Goal: Task Accomplishment & Management: Manage account settings

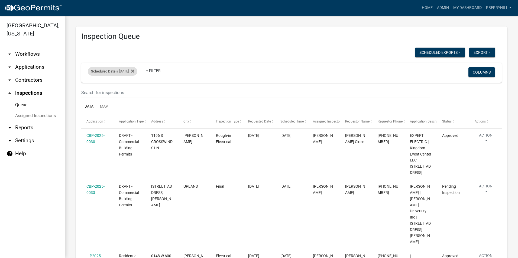
click at [133, 71] on div "Scheduled Date is [DATE]" at bounding box center [113, 71] width 50 height 9
click at [133, 93] on input "[DATE]" at bounding box center [117, 91] width 38 height 11
type input "[DATE]"
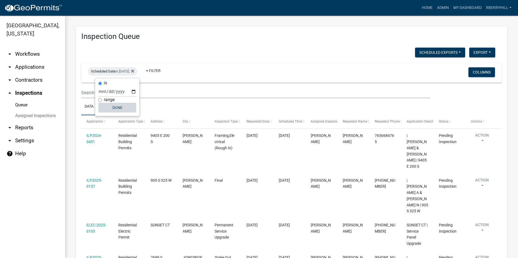
click at [120, 107] on button "Done" at bounding box center [117, 108] width 38 height 10
click at [444, 8] on link "Admin" at bounding box center [443, 8] width 16 height 10
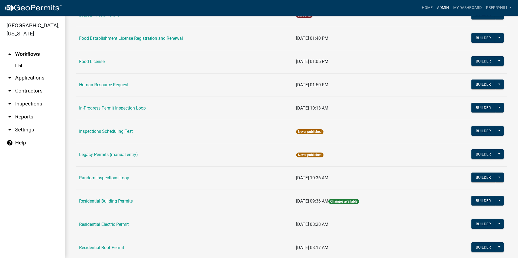
scroll to position [379, 0]
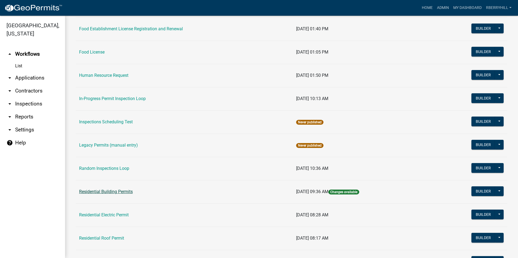
click at [110, 192] on link "Residential Building Permits" at bounding box center [106, 191] width 54 height 5
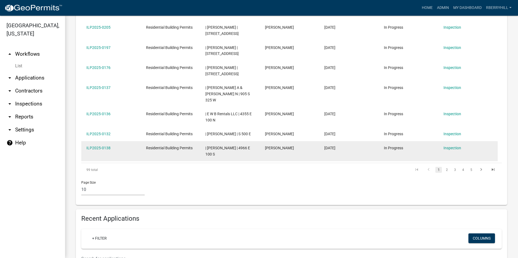
scroll to position [271, 0]
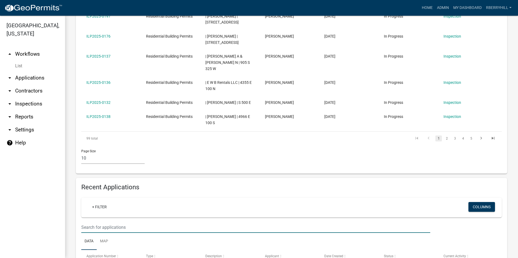
click at [84, 222] on input "text" at bounding box center [255, 227] width 349 height 11
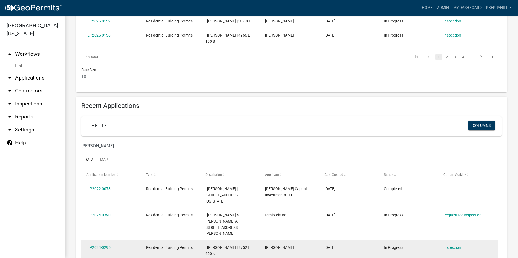
scroll to position [416, 0]
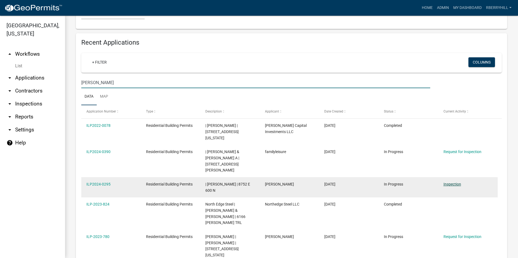
type input "[PERSON_NAME]"
click at [450, 182] on link "Inspection" at bounding box center [452, 184] width 18 height 4
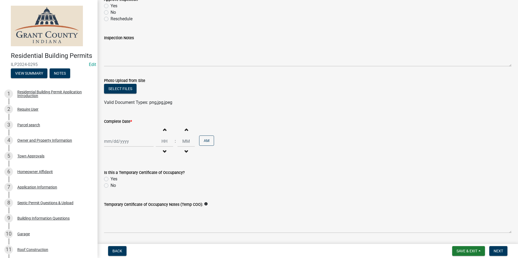
scroll to position [81, 0]
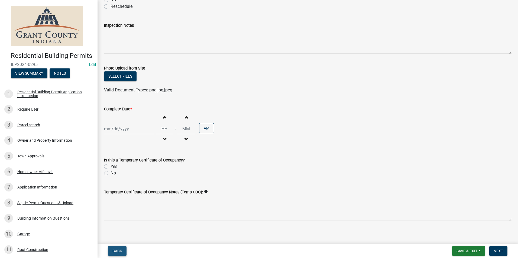
click at [119, 251] on span "Back" at bounding box center [117, 251] width 10 height 4
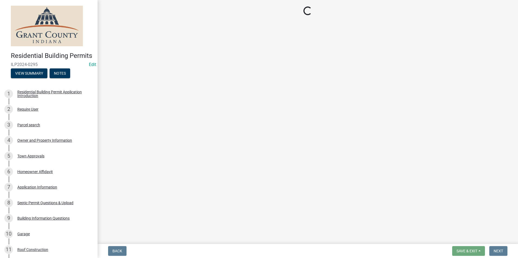
select select "d7f9a44a-d2ea-4d3c-83b3-1aa71c950bd5"
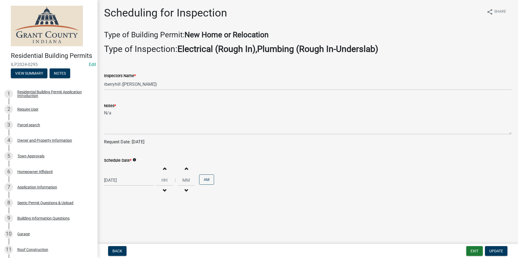
click at [113, 183] on div "[DATE]" at bounding box center [129, 180] width 50 height 11
select select "8"
select select "2025"
click at [162, 108] on span "Next month" at bounding box center [161, 108] width 4 height 4
select select "9"
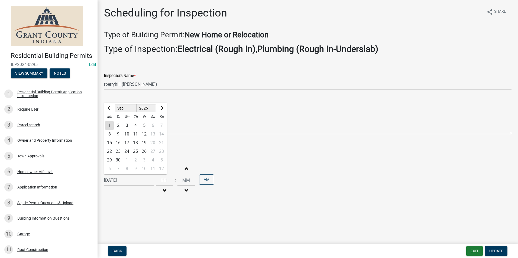
click at [144, 126] on div "5" at bounding box center [144, 125] width 9 height 9
type input "[DATE]"
click at [488, 250] on button "Update" at bounding box center [496, 251] width 22 height 10
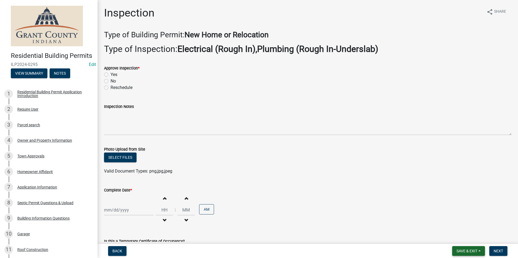
click at [461, 249] on span "Save & Exit" at bounding box center [466, 251] width 21 height 4
click at [461, 241] on button "Save & Exit" at bounding box center [462, 237] width 43 height 13
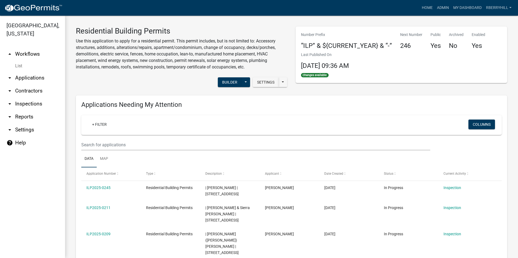
click at [40, 97] on link "arrow_drop_down Inspections" at bounding box center [32, 103] width 65 height 13
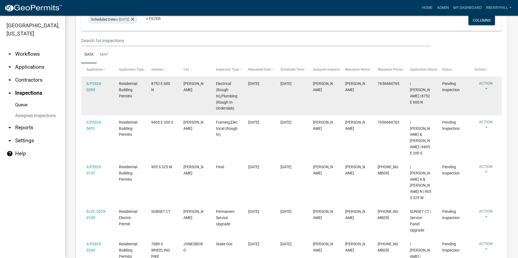
scroll to position [54, 0]
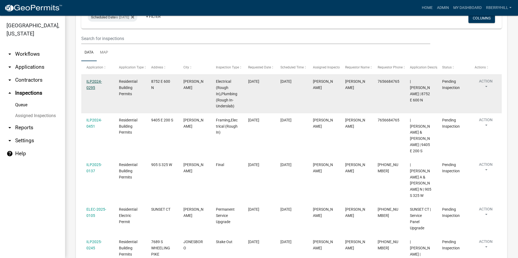
click at [92, 83] on link "ILP2024-0295" at bounding box center [93, 84] width 15 height 11
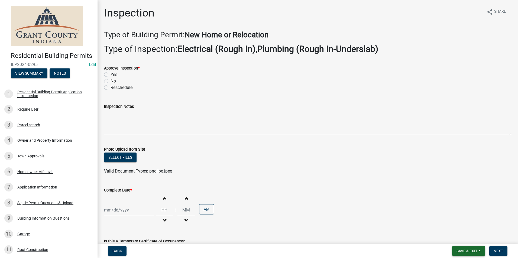
click at [456, 250] on span "Save & Exit" at bounding box center [466, 251] width 21 height 4
click at [460, 237] on button "Save & Exit" at bounding box center [462, 237] width 43 height 13
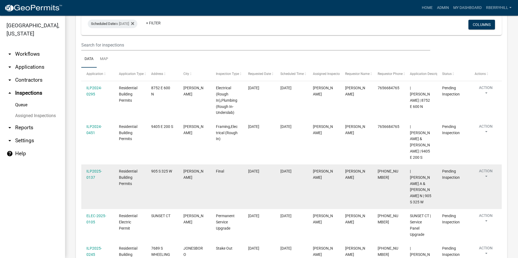
scroll to position [54, 0]
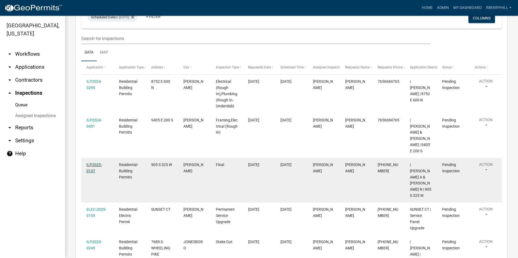
click at [93, 163] on link "ILP2025-0137" at bounding box center [93, 168] width 15 height 11
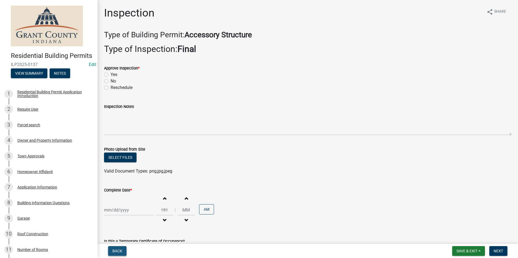
click at [117, 251] on span "Back" at bounding box center [117, 251] width 10 height 4
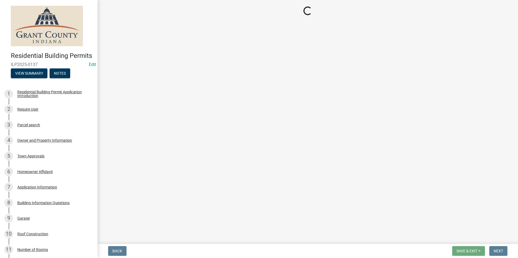
select select "d7f9a44a-d2ea-4d3c-83b3-1aa71c950bd5"
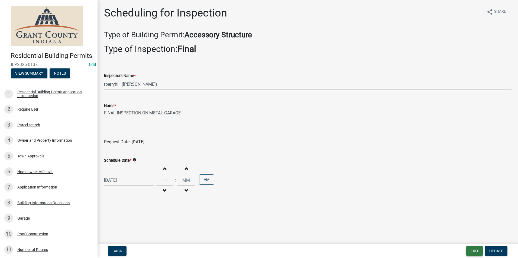
click at [472, 252] on button "Exit" at bounding box center [474, 251] width 17 height 10
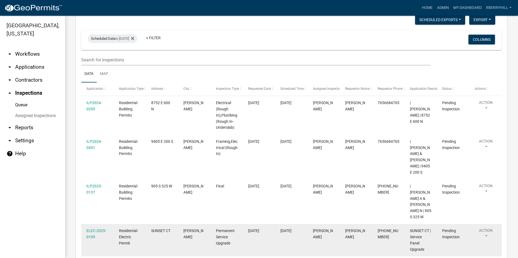
scroll to position [54, 0]
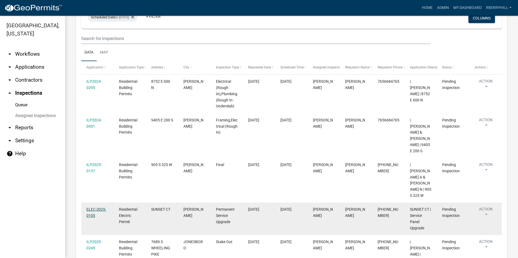
click at [95, 207] on link "ELEC-2025-0105" at bounding box center [96, 212] width 20 height 11
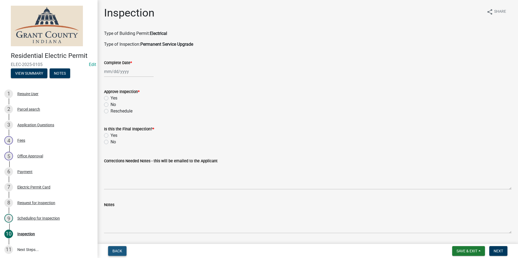
click at [117, 250] on span "Back" at bounding box center [117, 251] width 10 height 4
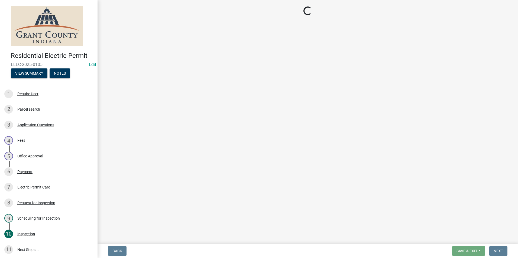
select select "d7f9a44a-d2ea-4d3c-83b3-1aa71c950bd5"
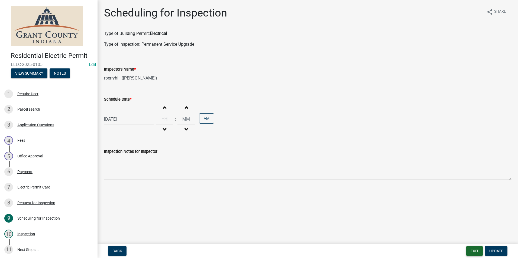
click at [474, 251] on button "Exit" at bounding box center [474, 251] width 17 height 10
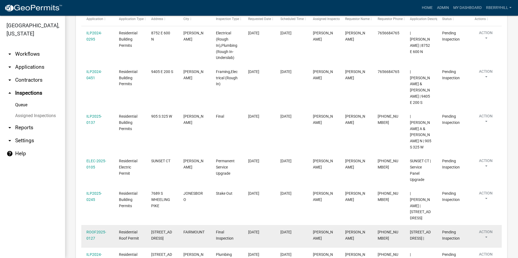
scroll to position [108, 0]
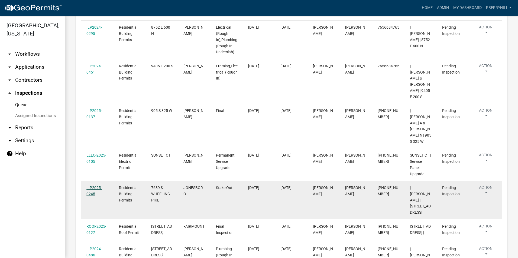
click at [91, 186] on link "ILP2025-0245" at bounding box center [93, 191] width 15 height 11
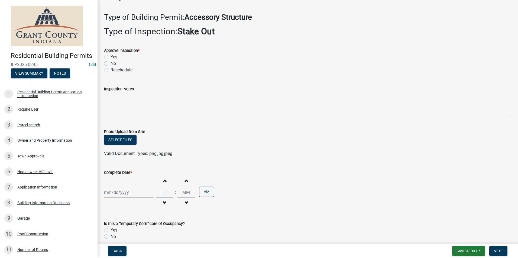
scroll to position [81, 0]
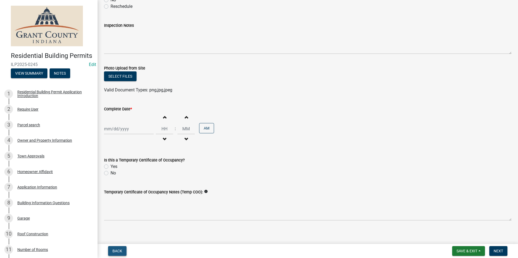
click at [119, 250] on span "Back" at bounding box center [117, 251] width 10 height 4
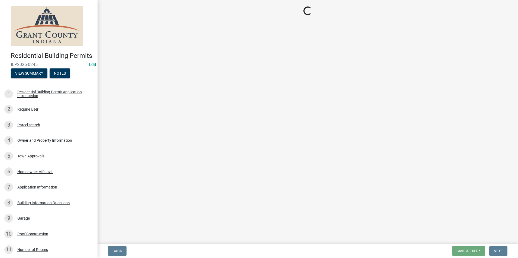
select select "d7f9a44a-d2ea-4d3c-83b3-1aa71c950bd5"
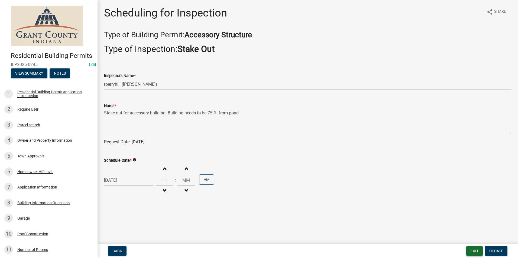
click at [471, 251] on button "Exit" at bounding box center [474, 251] width 17 height 10
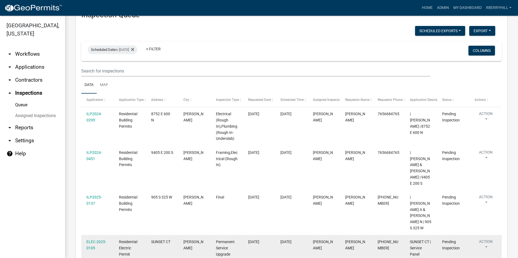
scroll to position [108, 0]
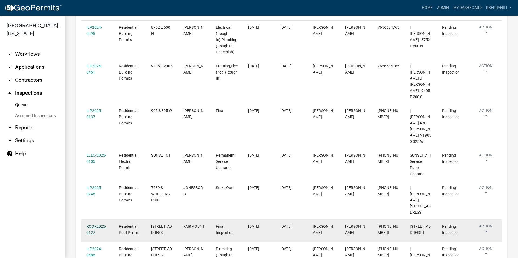
click at [95, 224] on link "ROOF2025-0127" at bounding box center [96, 229] width 20 height 11
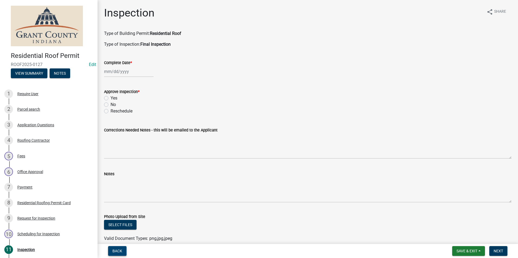
click at [115, 251] on span "Back" at bounding box center [117, 251] width 10 height 4
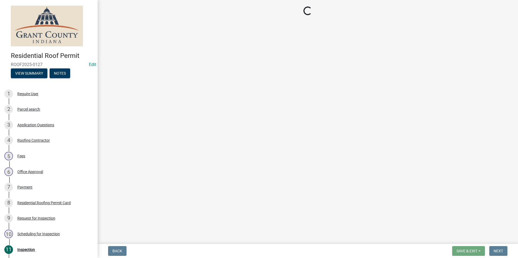
select select "d7f9a44a-d2ea-4d3c-83b3-1aa71c950bd5"
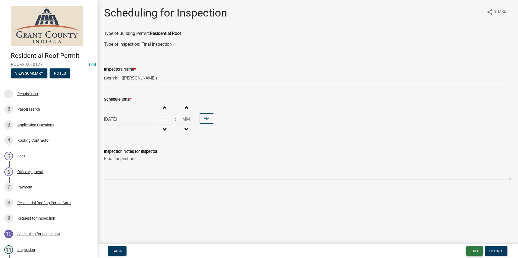
click at [476, 253] on button "Exit" at bounding box center [474, 251] width 17 height 10
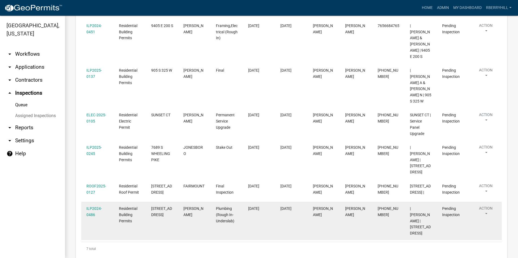
scroll to position [150, 0]
click at [93, 206] on link "ILP2024-0486" at bounding box center [93, 211] width 15 height 11
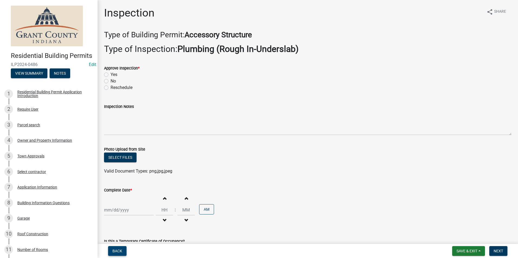
click at [117, 251] on span "Back" at bounding box center [117, 251] width 10 height 4
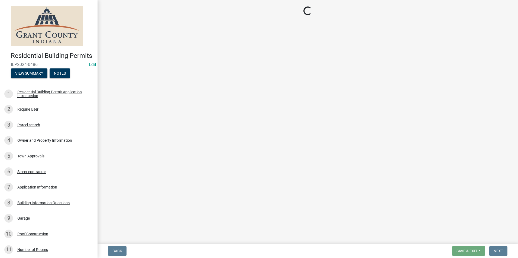
select select "d7f9a44a-d2ea-4d3c-83b3-1aa71c950bd5"
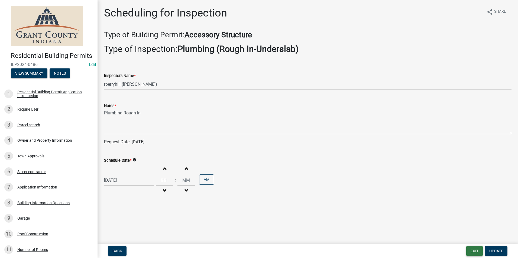
click at [472, 250] on button "Exit" at bounding box center [474, 251] width 17 height 10
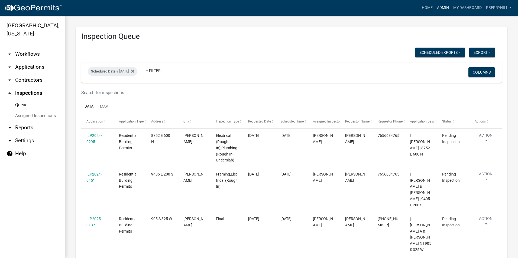
click at [445, 9] on link "Admin" at bounding box center [443, 8] width 16 height 10
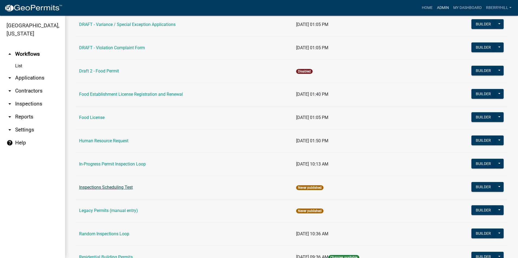
scroll to position [352, 0]
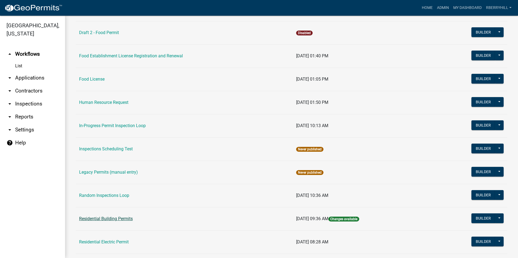
click at [110, 220] on link "Residential Building Permits" at bounding box center [106, 218] width 54 height 5
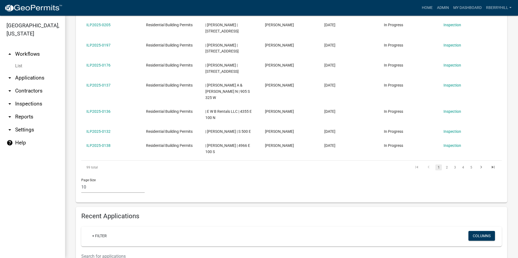
scroll to position [244, 0]
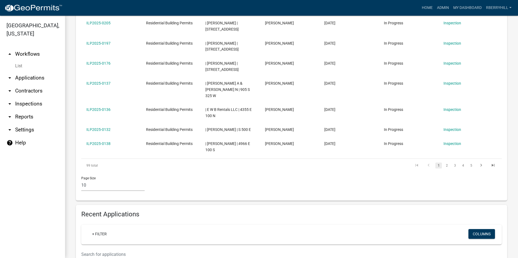
click at [95, 249] on input "text" at bounding box center [255, 254] width 349 height 11
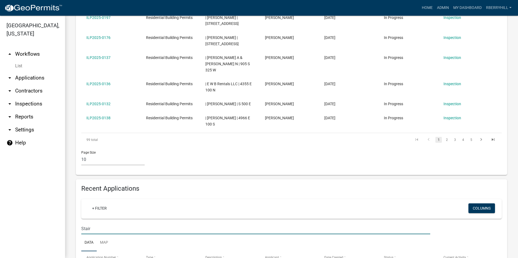
scroll to position [315, 0]
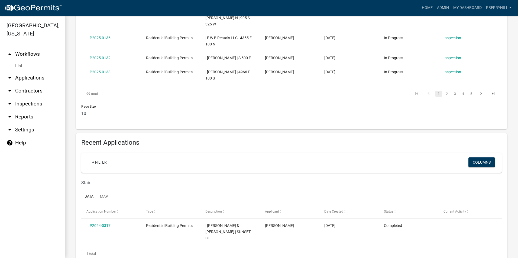
type input "Stair"
click at [31, 97] on link "arrow_drop_down Inspections" at bounding box center [32, 103] width 65 height 13
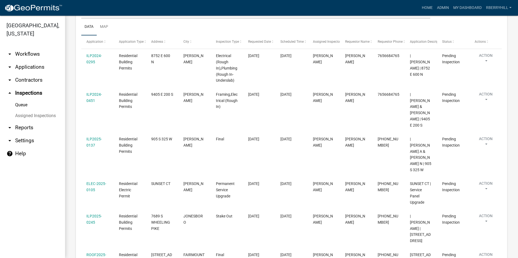
scroll to position [14, 0]
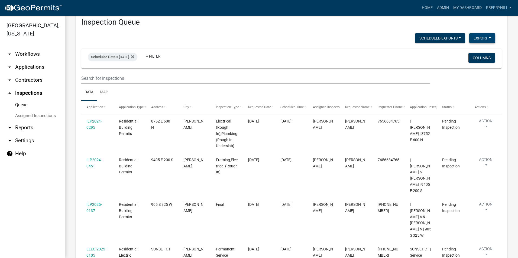
click at [475, 39] on button "Export" at bounding box center [482, 38] width 26 height 10
click at [460, 51] on button "Excel Format (.xlsx)" at bounding box center [469, 52] width 51 height 13
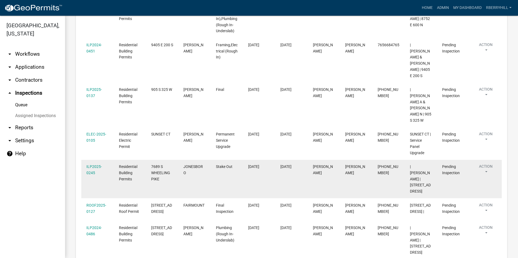
scroll to position [150, 0]
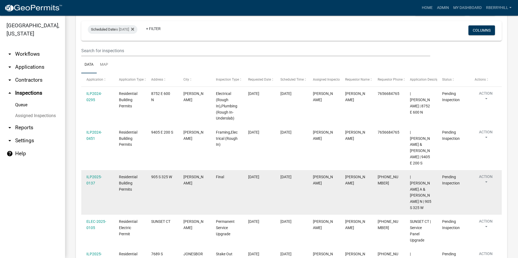
scroll to position [41, 0]
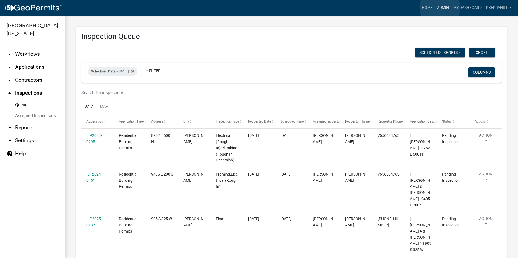
drag, startPoint x: 440, startPoint y: 8, endPoint x: 430, endPoint y: 26, distance: 20.9
click at [439, 7] on link "Admin" at bounding box center [443, 8] width 16 height 10
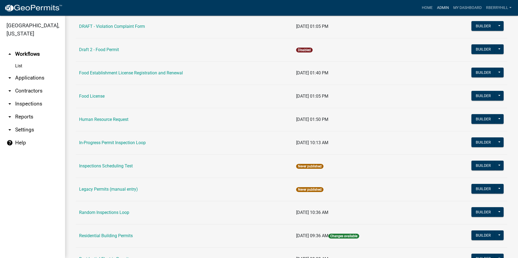
scroll to position [406, 0]
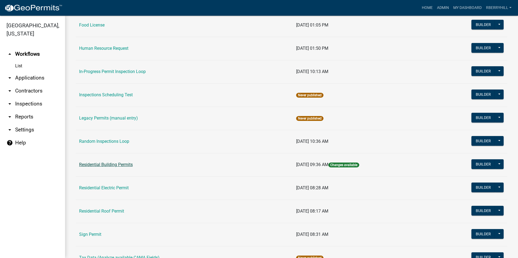
click at [99, 164] on link "Residential Building Permits" at bounding box center [106, 164] width 54 height 5
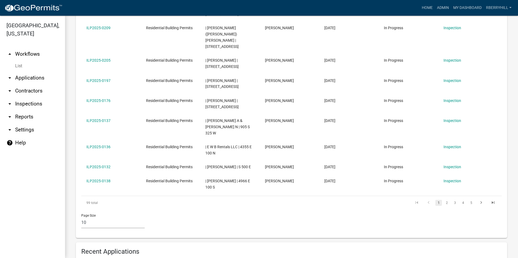
scroll to position [244, 0]
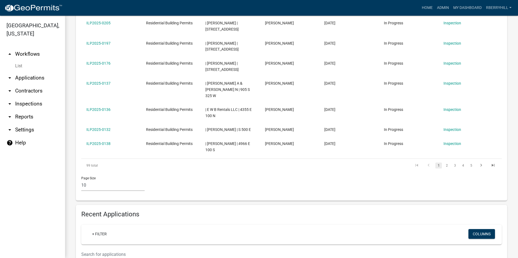
click at [84, 249] on input "text" at bounding box center [255, 254] width 349 height 11
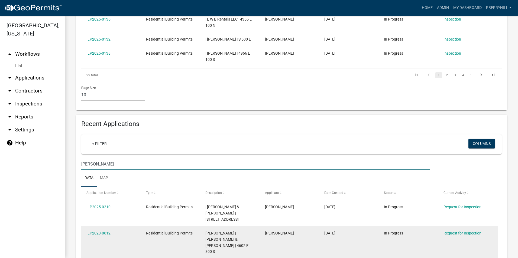
scroll to position [342, 0]
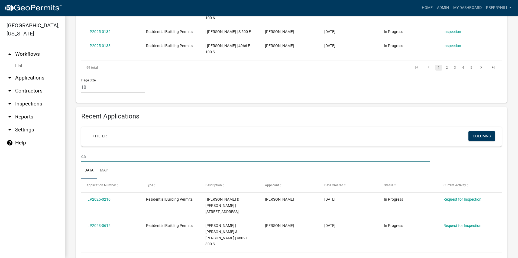
type input "c"
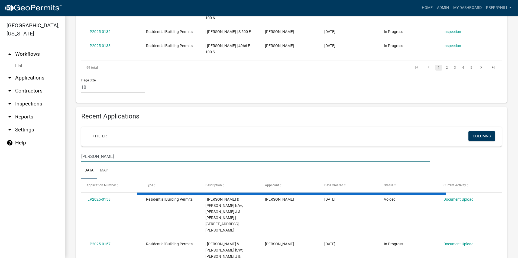
scroll to position [315, 0]
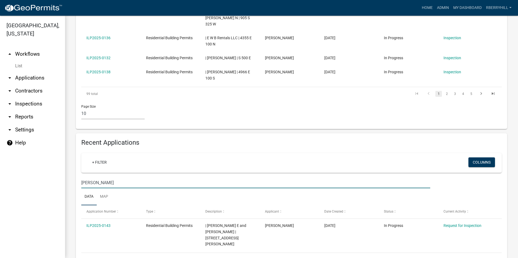
type input "vanallen"
